Goal: Information Seeking & Learning: Learn about a topic

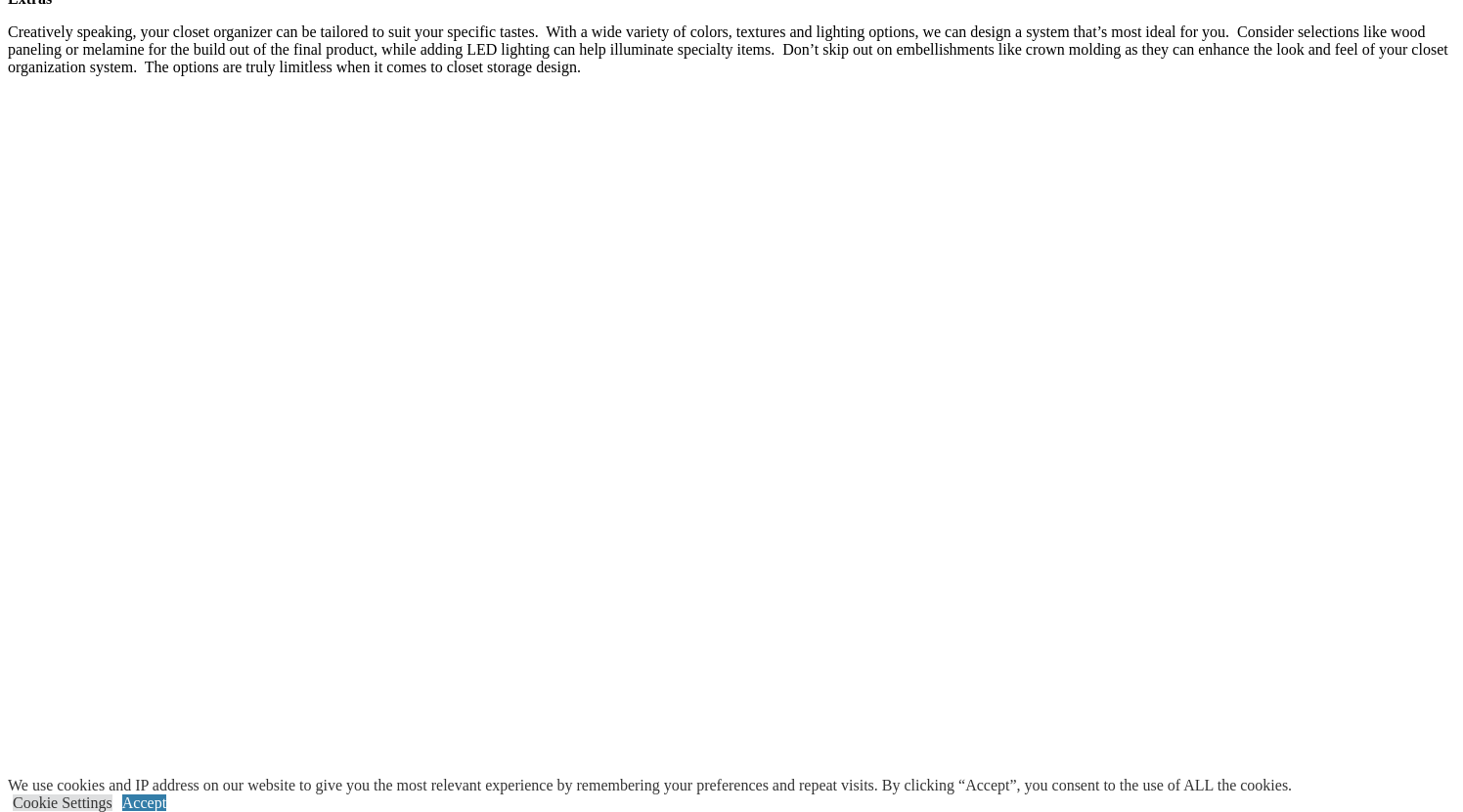
scroll to position [3716, 0]
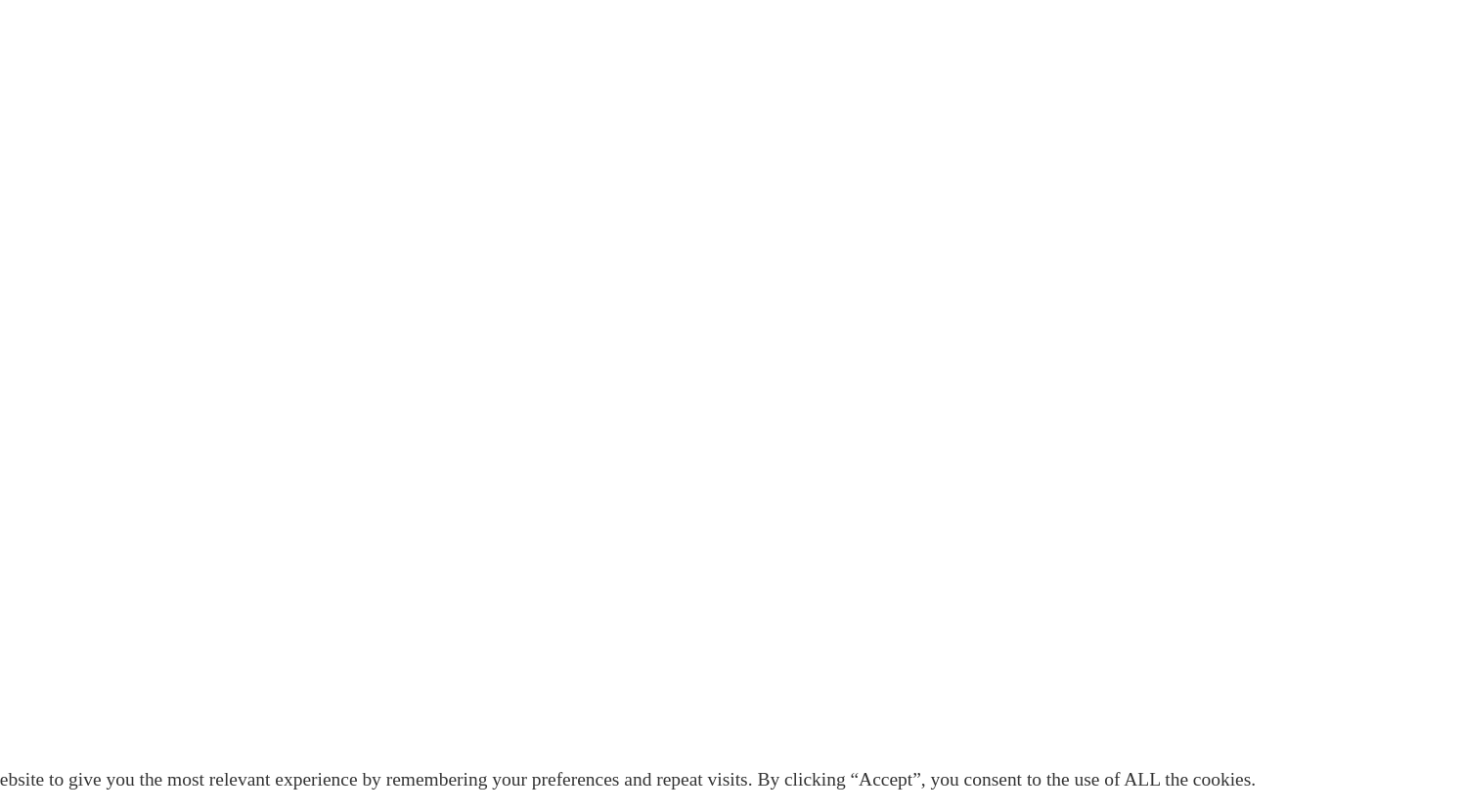
scroll to position [3901, 0]
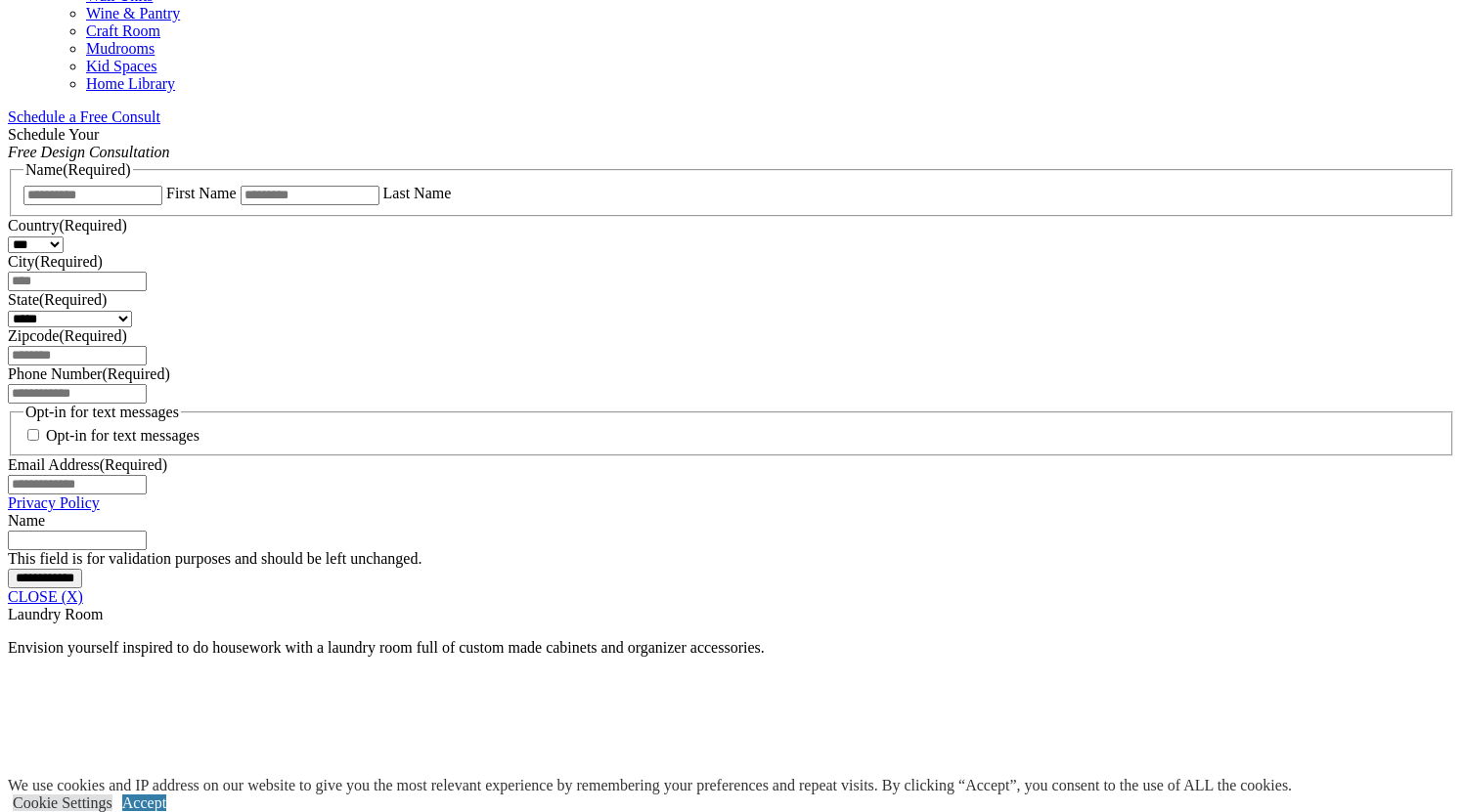
scroll to position [1206, 0]
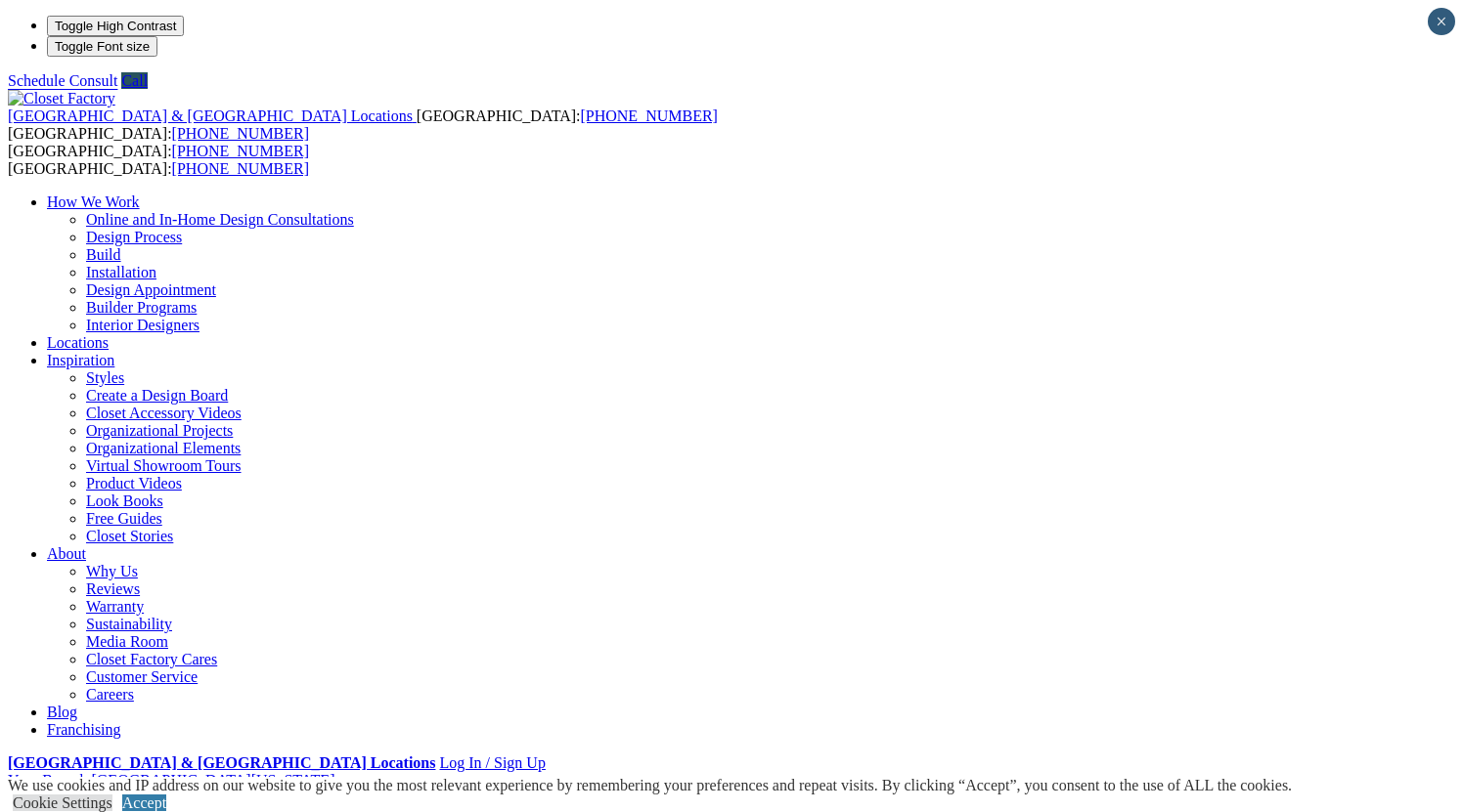
scroll to position [0, 0]
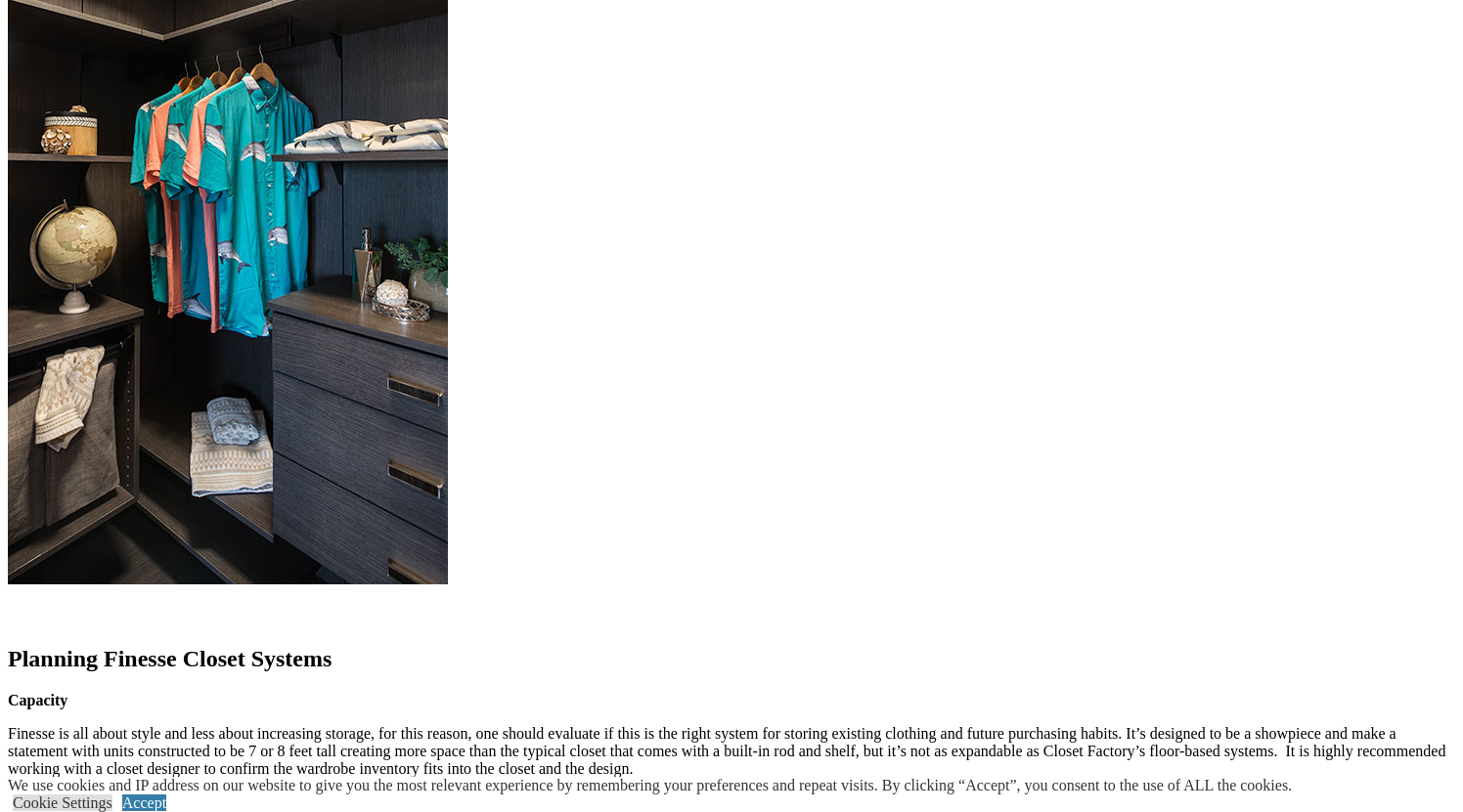
scroll to position [2078, 0]
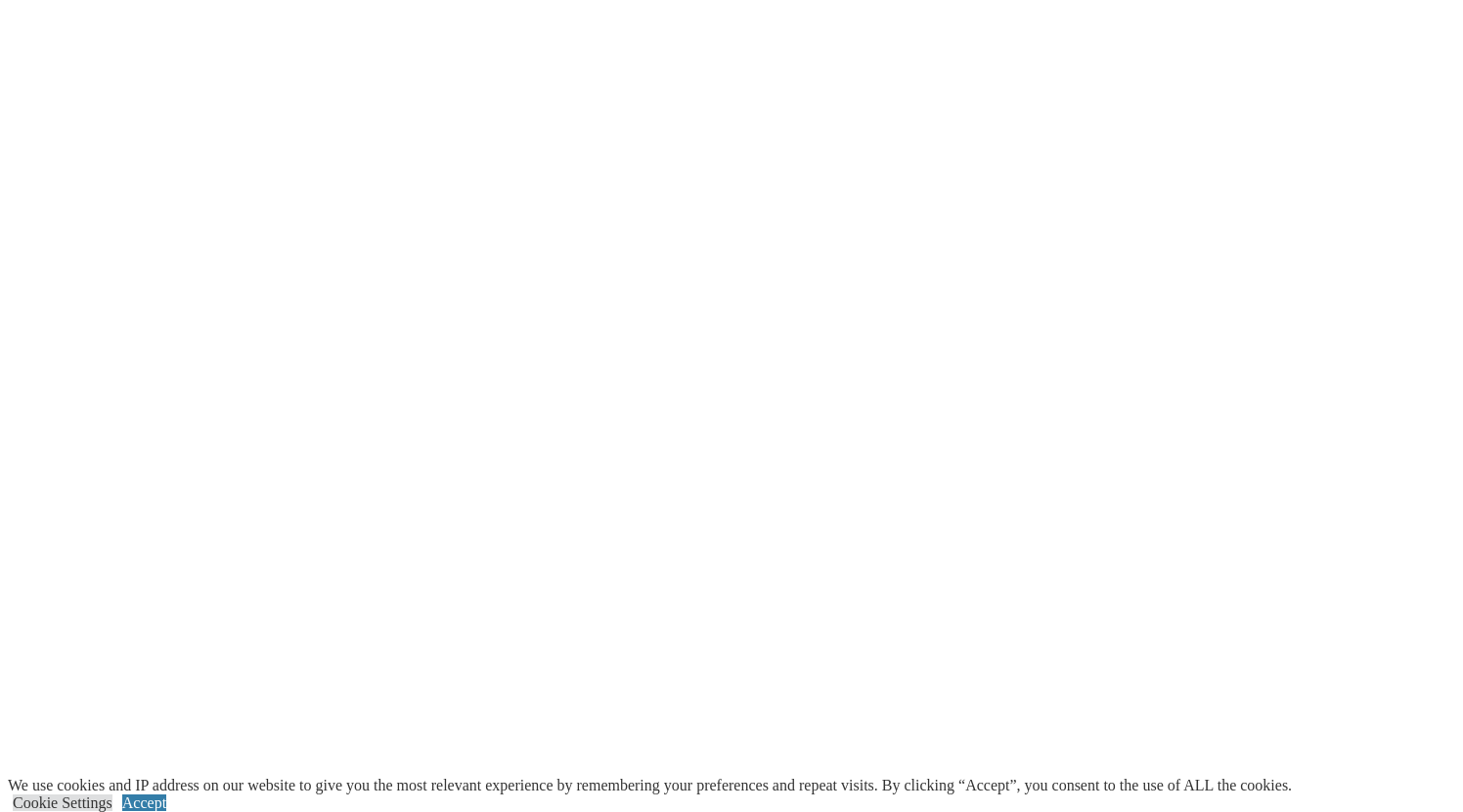
scroll to position [3675, 0]
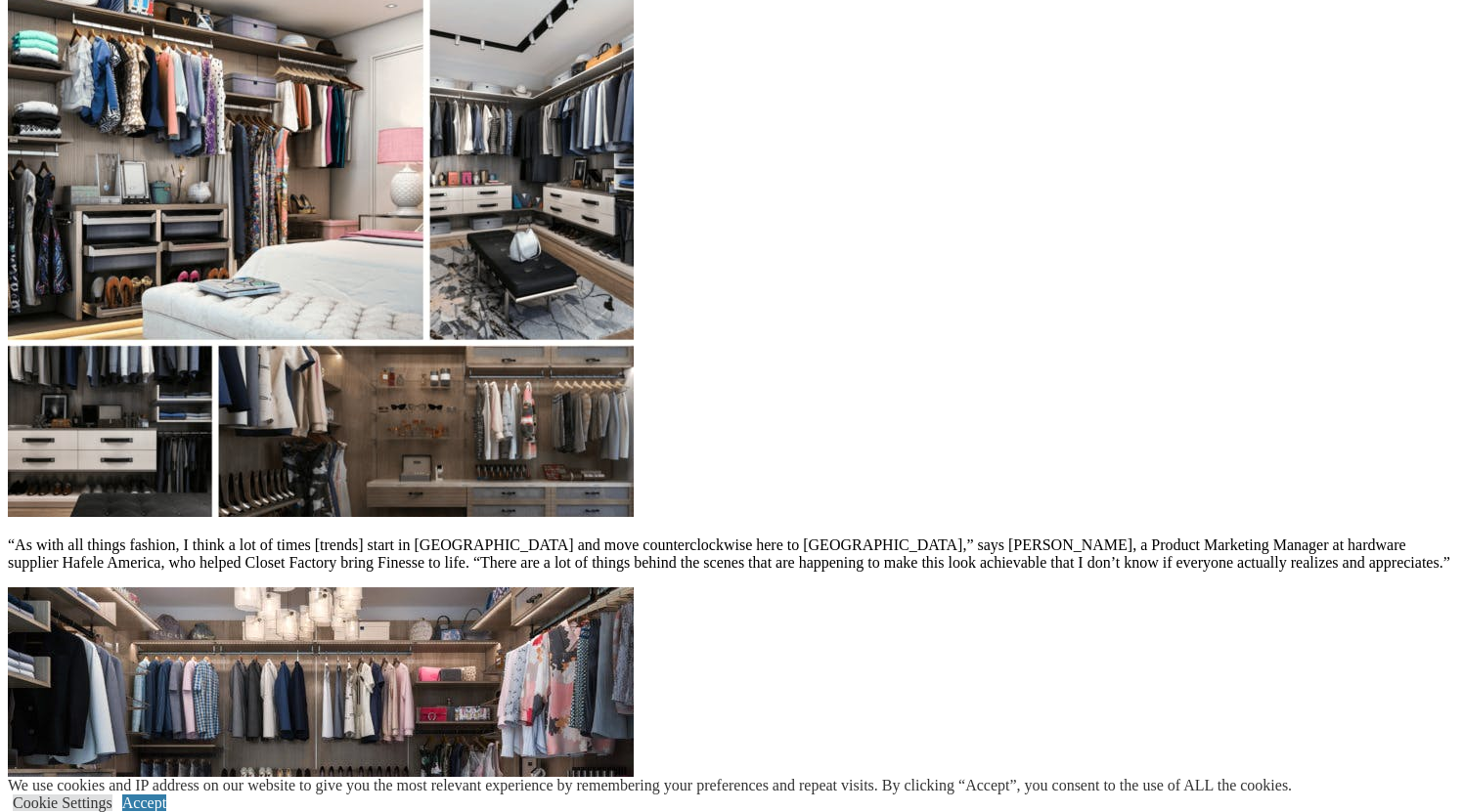
scroll to position [2077, 0]
